Goal: Task Accomplishment & Management: Complete application form

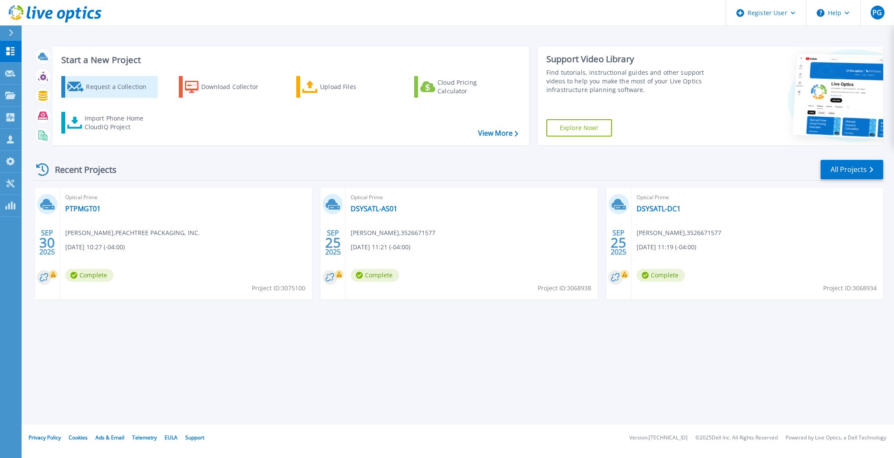
click at [108, 84] on div "Request a Collection" at bounding box center [120, 86] width 69 height 17
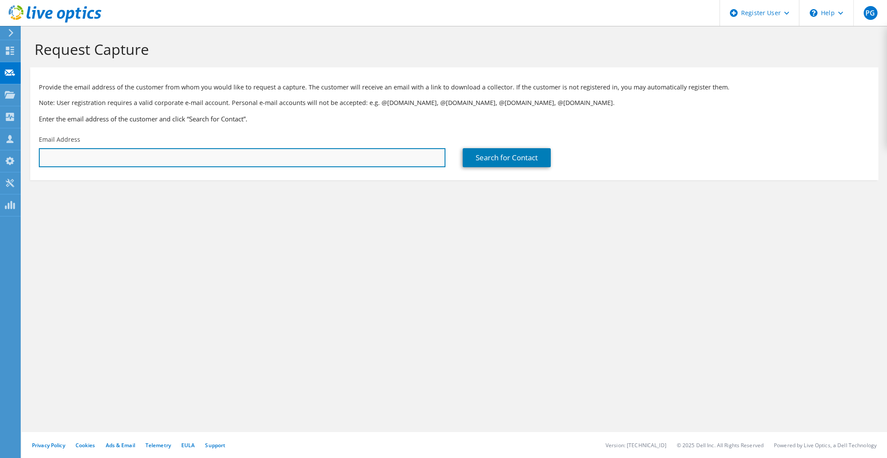
click at [166, 153] on input "text" at bounding box center [242, 157] width 407 height 19
paste input "https://www.dell.com/di/idp/dwa/authorize?response_type=id_token&client_id=657d…"
type input "https://www.dell.com/di/idp/dwa/authorize?response_type=id_token&client_id=657d…"
drag, startPoint x: 442, startPoint y: 159, endPoint x: -95, endPoint y: 159, distance: 536.8
click at [0, 159] on html "PG Dell User Paige Getman Paige.Getman@Dell.com Dell My Profile Log Out \n Help…" at bounding box center [443, 229] width 887 height 458
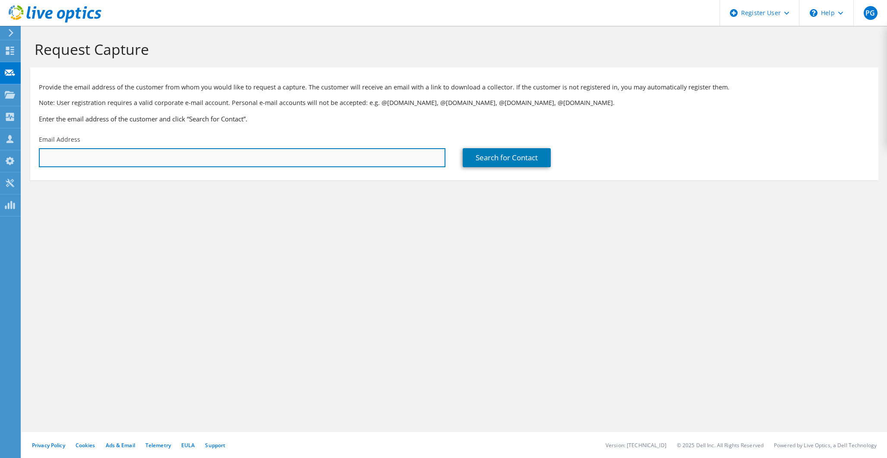
click at [155, 158] on input "text" at bounding box center [242, 157] width 407 height 19
paste input "ccostello@btacpa.com"
type input "ccostello@btacpa.com"
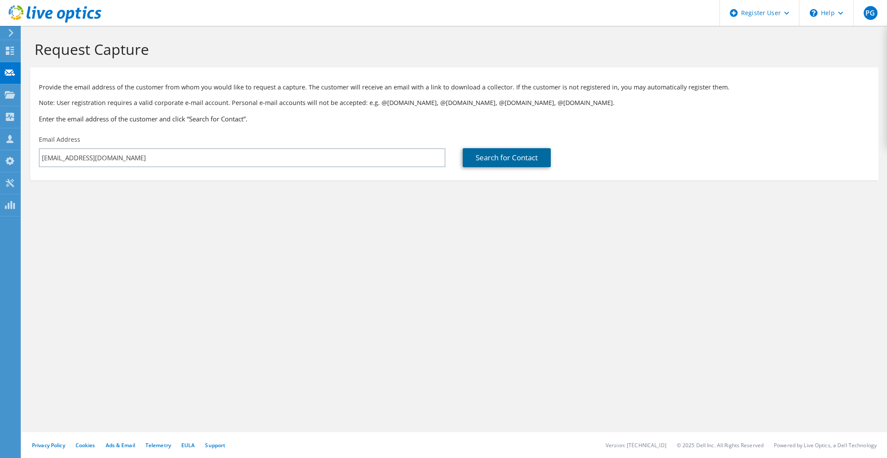
click at [515, 159] on link "Search for Contact" at bounding box center [507, 157] width 88 height 19
type input "BRANTNER, THIBODEAU & ASSOC"
type input "Craig"
type input "Costello"
type input "United States"
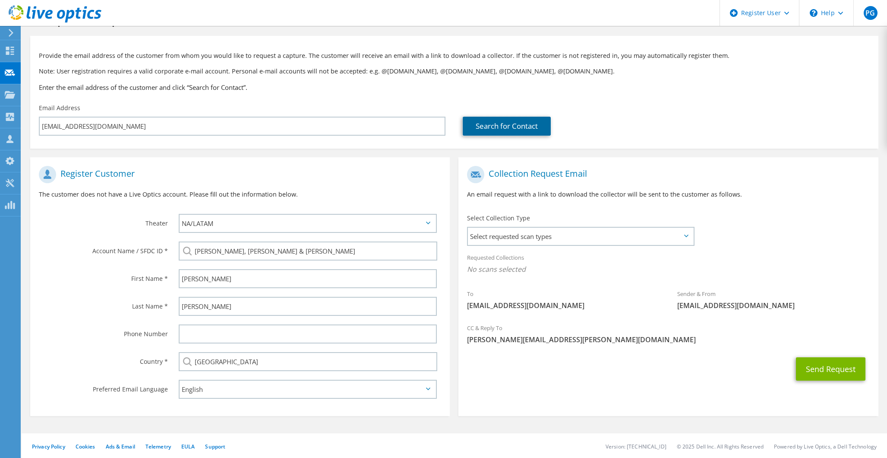
scroll to position [33, 0]
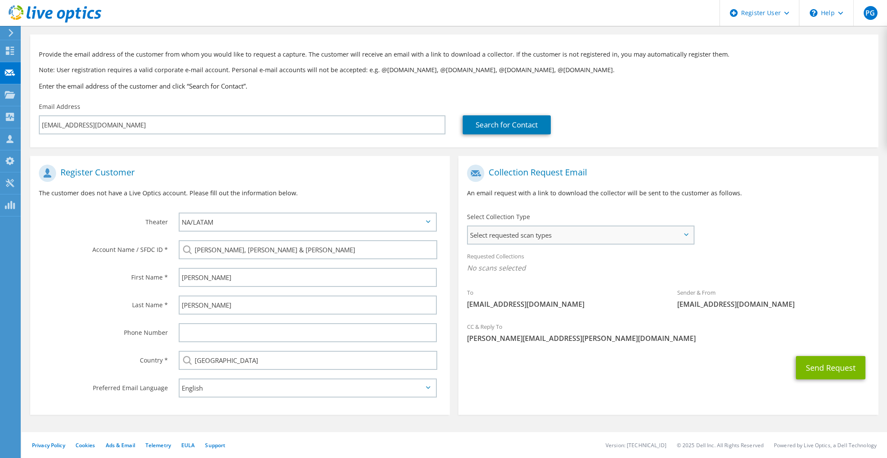
click at [532, 239] on span "Select requested scan types" at bounding box center [580, 234] width 225 height 17
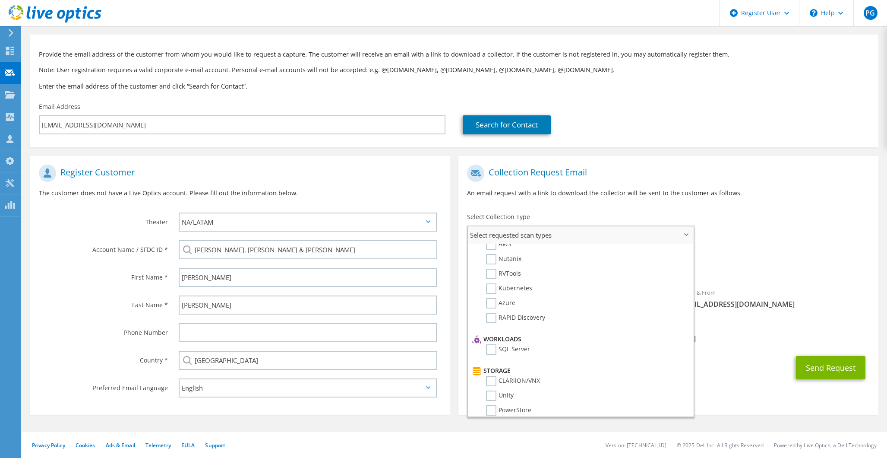
scroll to position [0, 0]
click at [491, 260] on label "Optical Prime" at bounding box center [512, 261] width 52 height 10
click at [0, 0] on input "Optical Prime" at bounding box center [0, 0] width 0 height 0
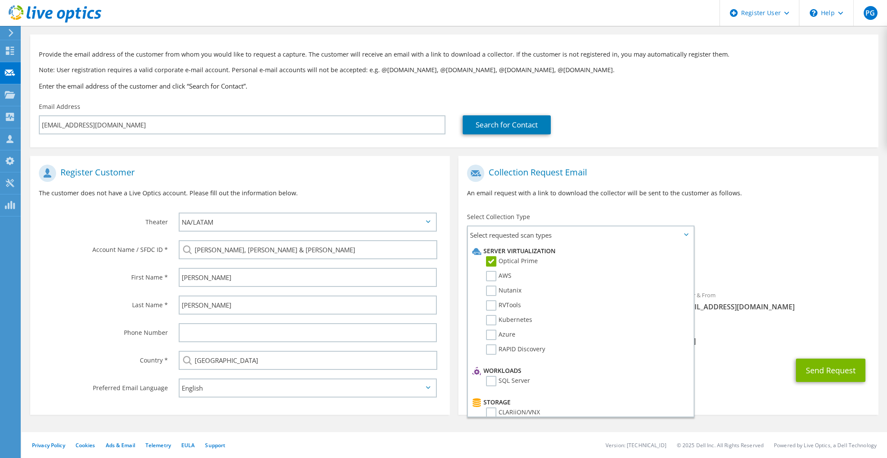
click at [740, 239] on div "To ccostello@btacpa.com Sender & From liveoptics@liveoptics.com" at bounding box center [669, 240] width 420 height 160
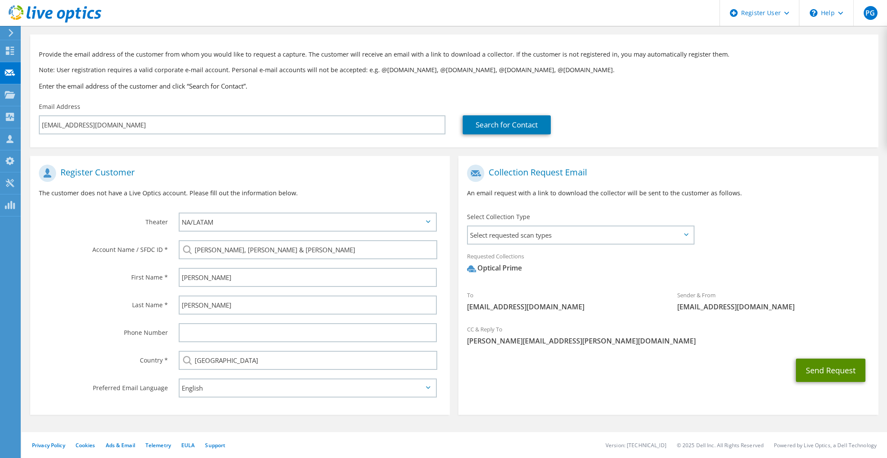
click at [822, 373] on button "Send Request" at bounding box center [831, 369] width 70 height 23
